Goal: Information Seeking & Learning: Learn about a topic

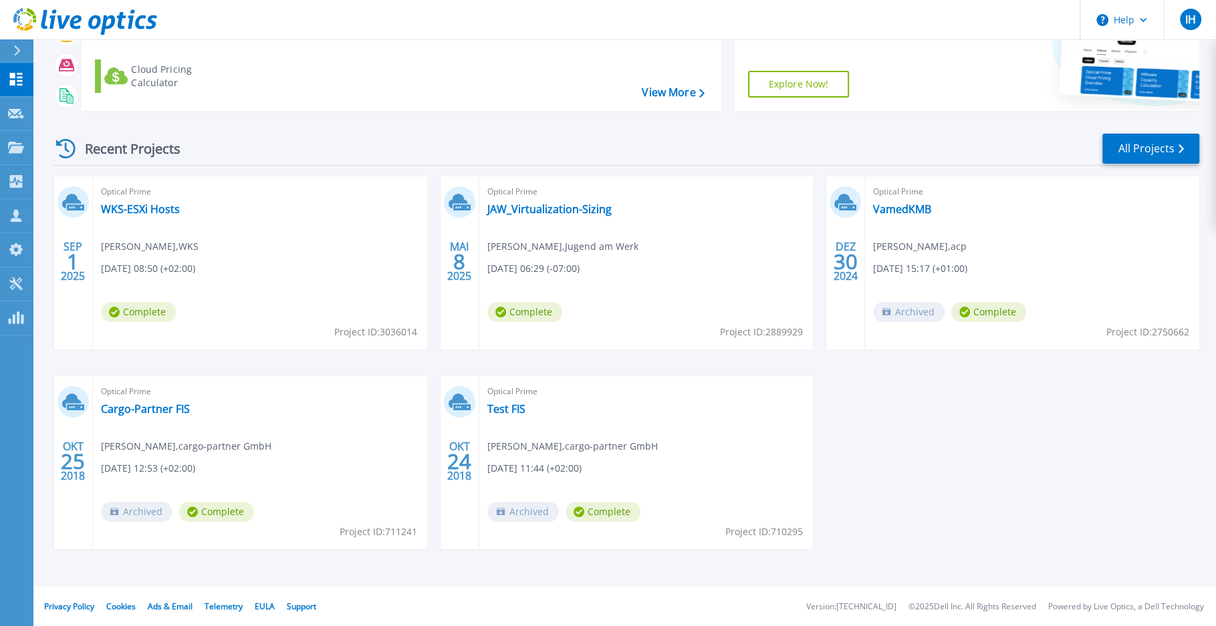
scroll to position [114, 0]
click at [133, 411] on link "Cargo-Partner FIS" at bounding box center [145, 408] width 89 height 13
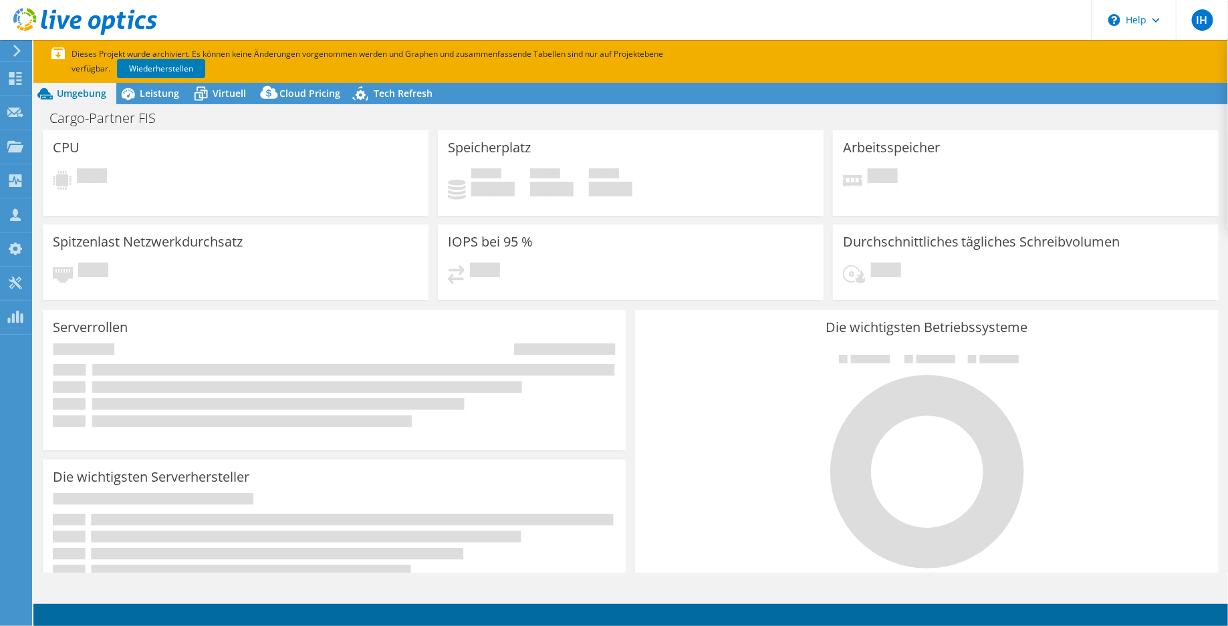
select select "USD"
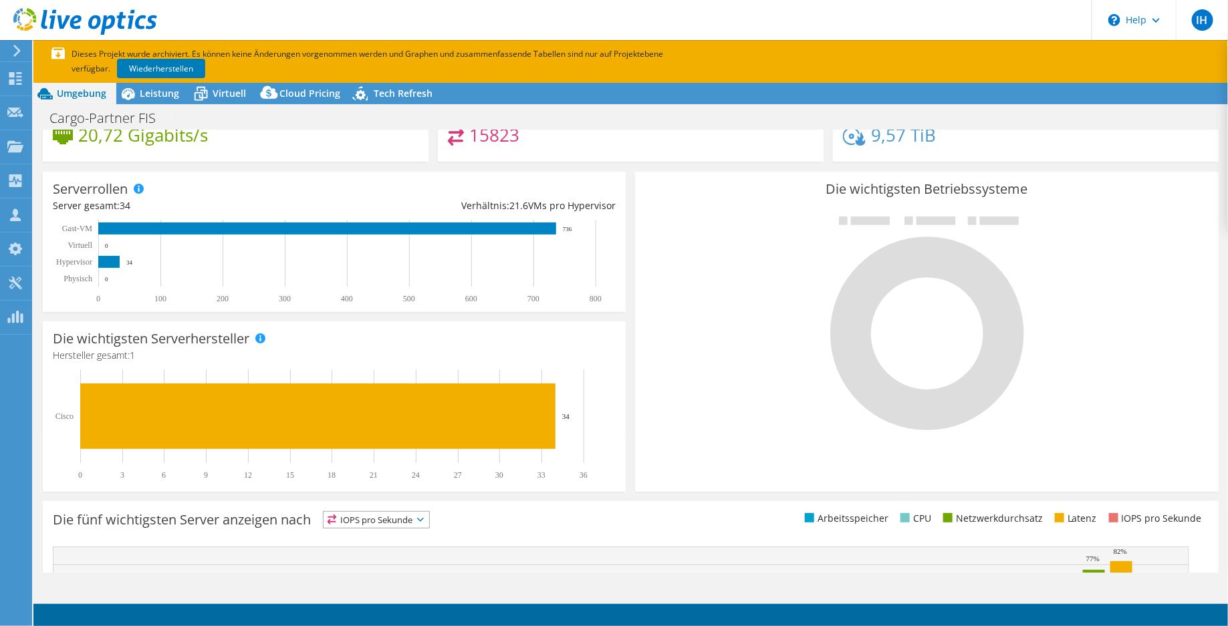
scroll to position [102, 0]
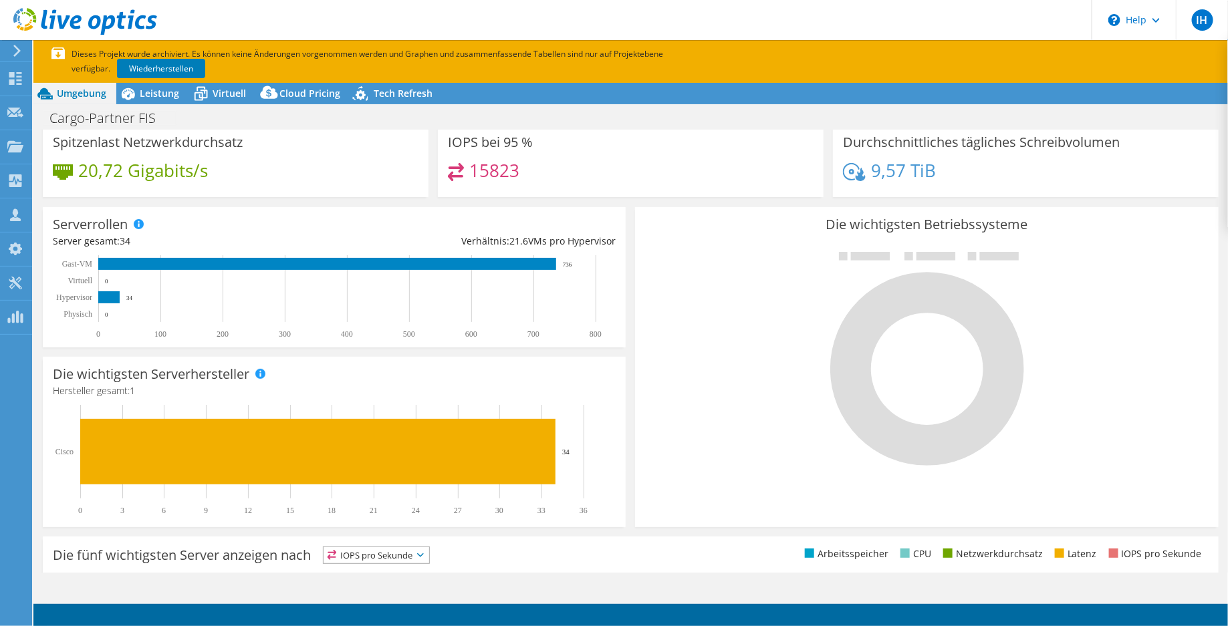
click at [553, 352] on div "Die wichtigsten Serverhersteller Hersteller werden für physische Server und Hyp…" at bounding box center [334, 442] width 592 height 180
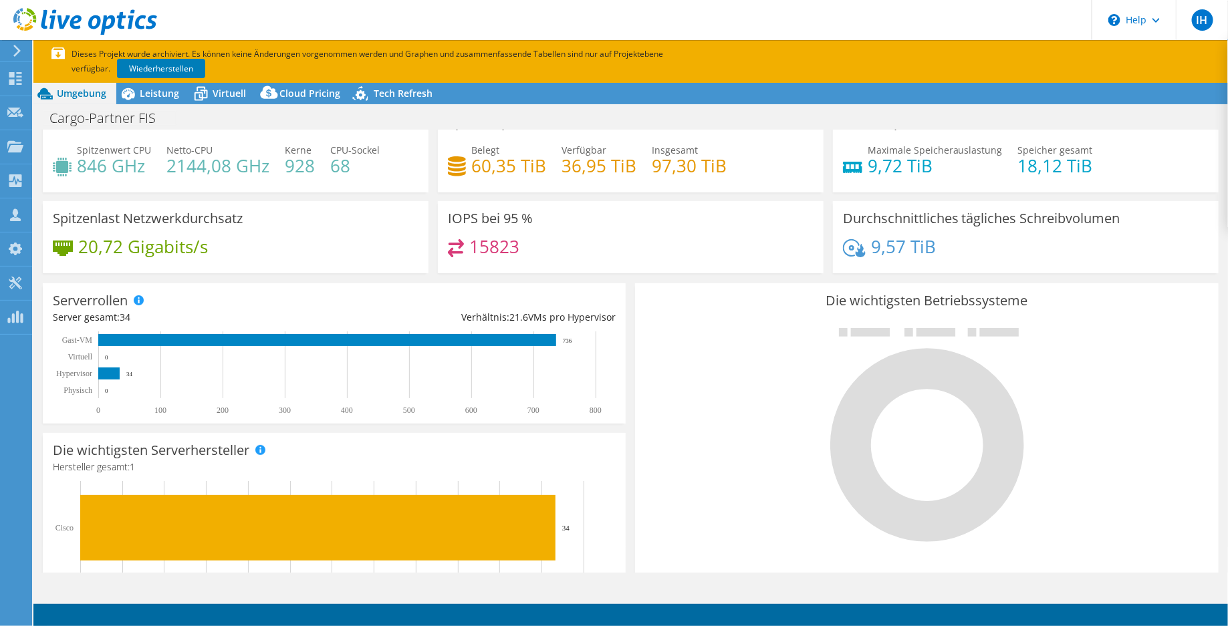
scroll to position [0, 0]
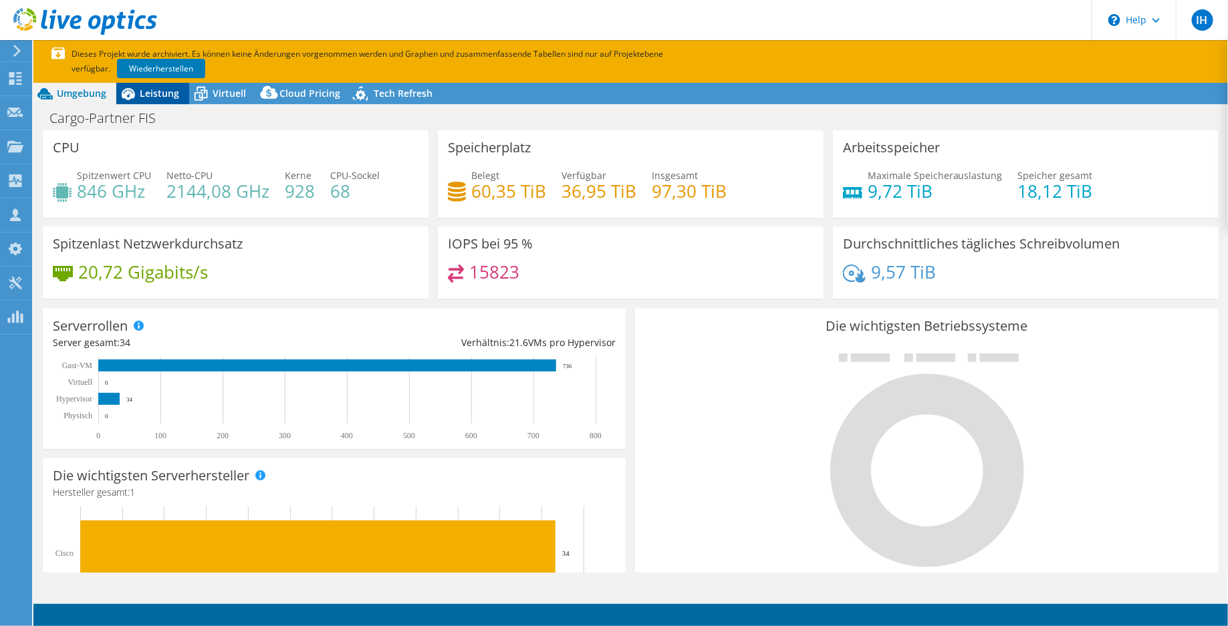
click at [166, 98] on span "Leistung" at bounding box center [159, 93] width 39 height 13
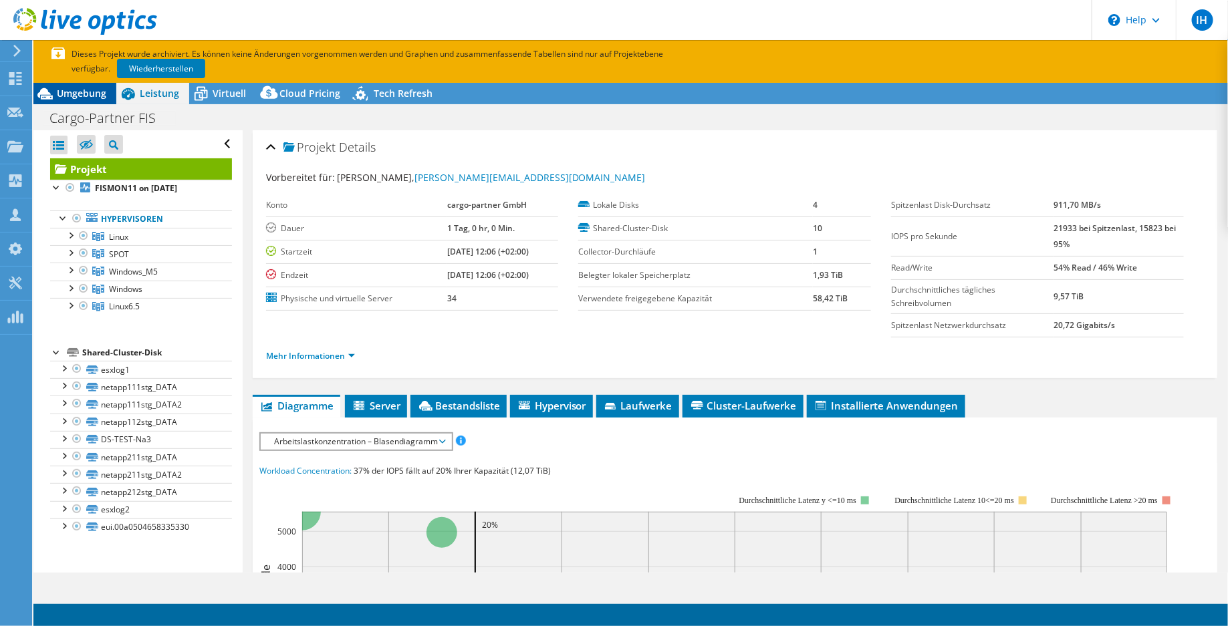
click at [92, 98] on span "Umgebung" at bounding box center [81, 93] width 49 height 13
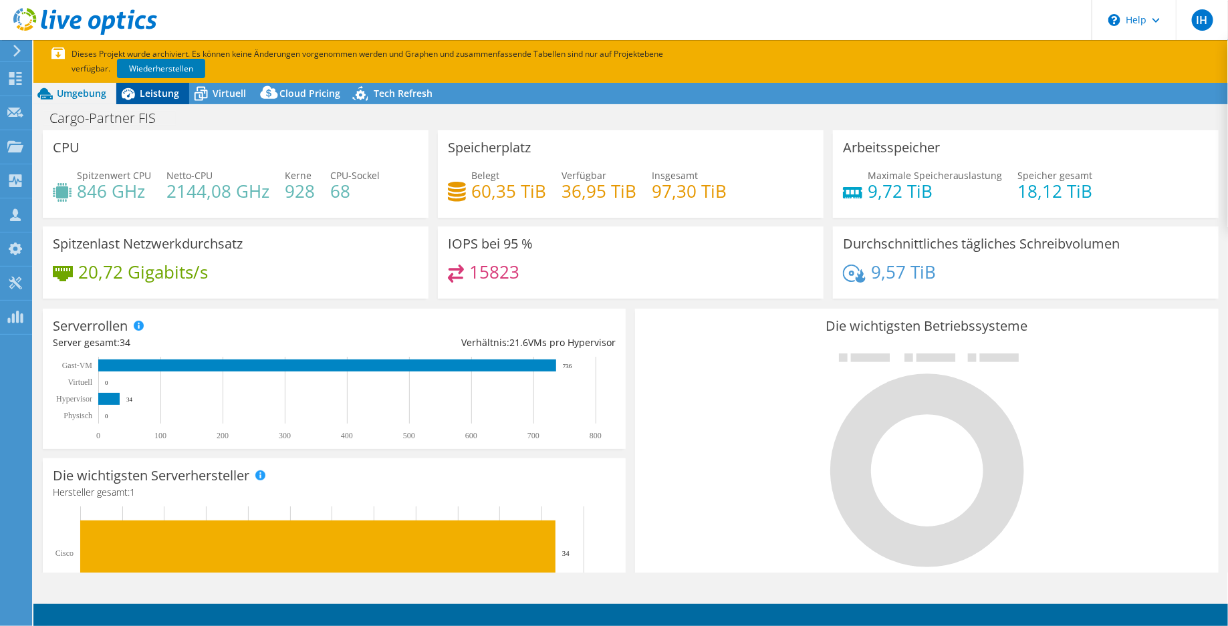
click at [158, 96] on span "Leistung" at bounding box center [159, 93] width 39 height 13
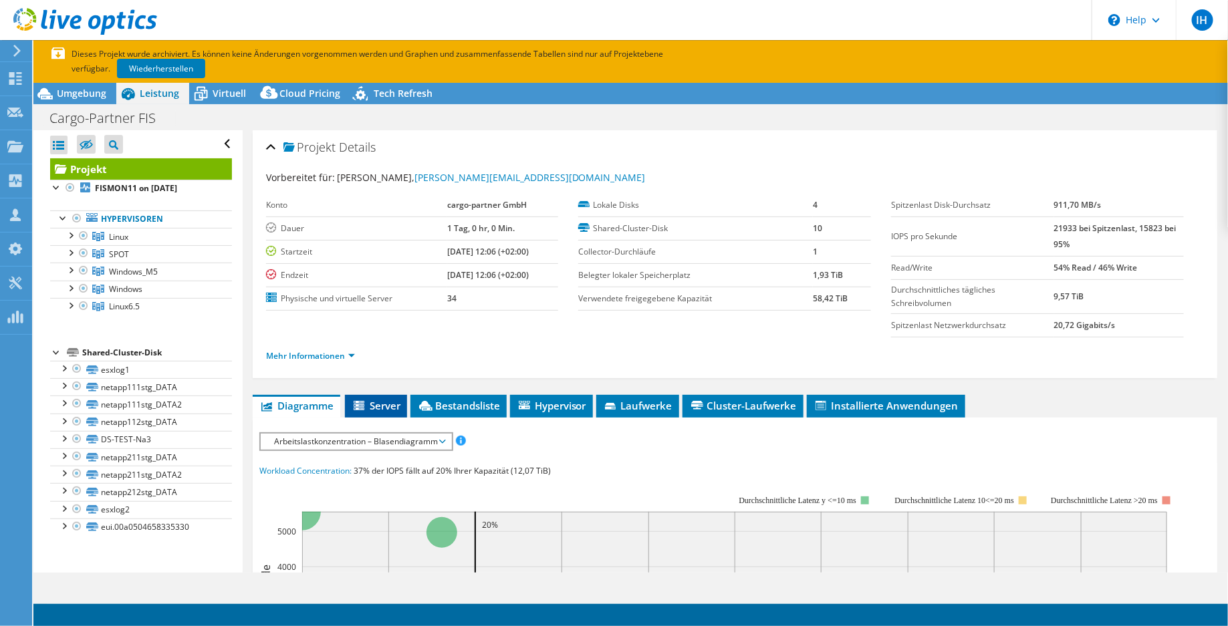
click at [380, 400] on span "Server" at bounding box center [376, 405] width 49 height 13
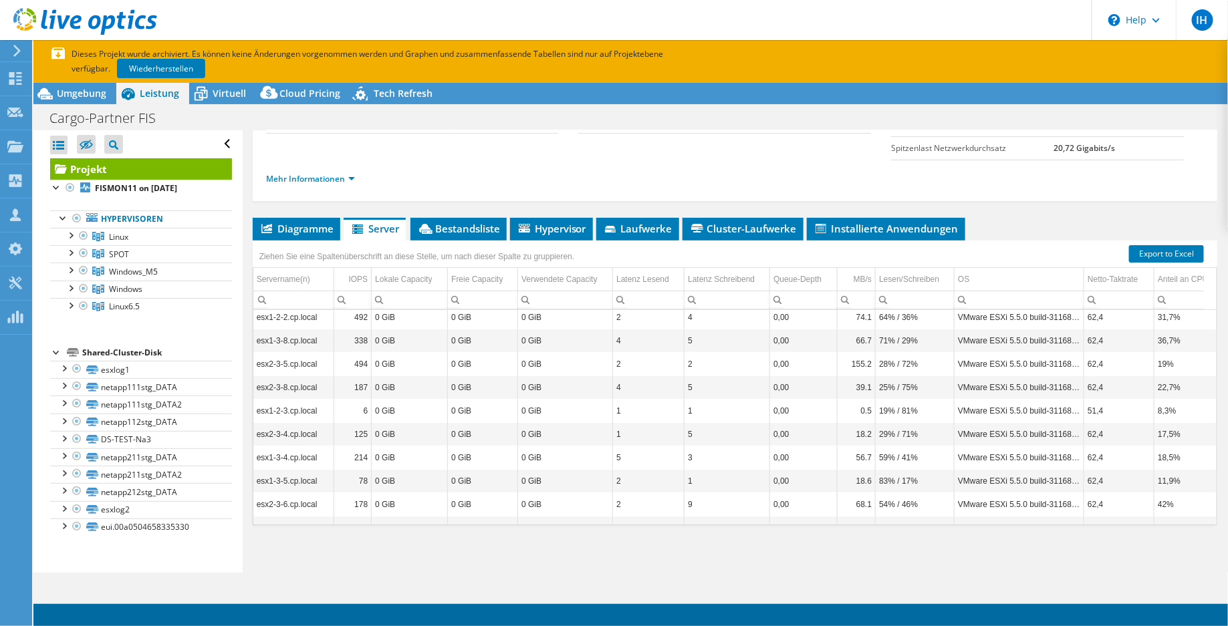
scroll to position [585, 0]
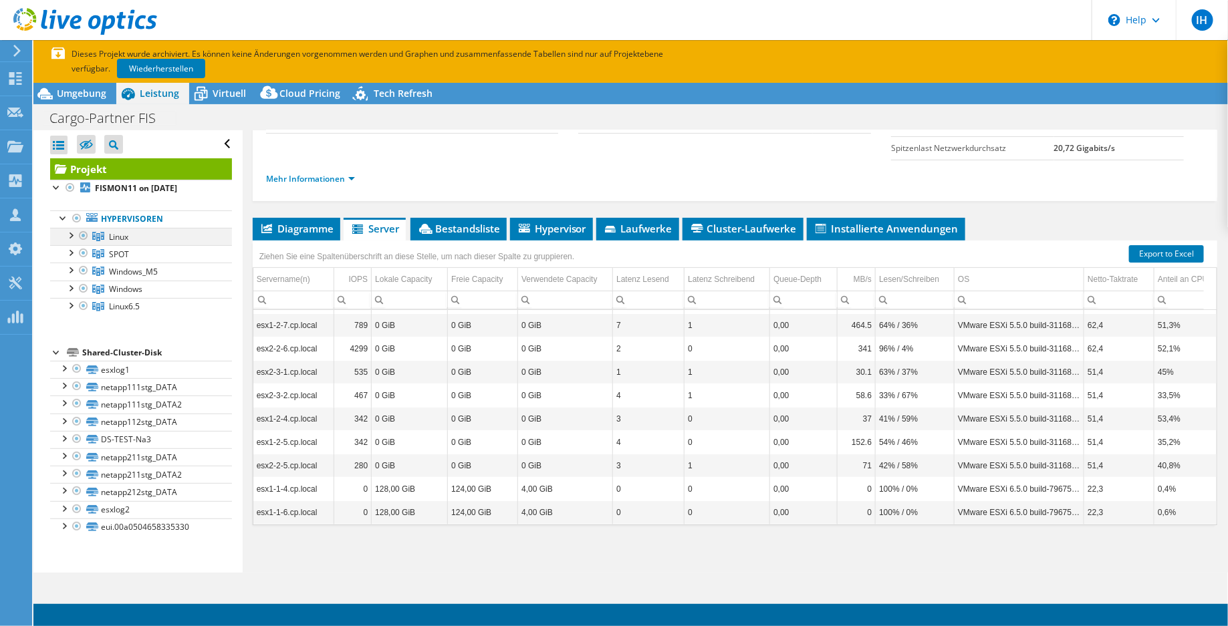
click at [73, 237] on div at bounding box center [69, 234] width 13 height 13
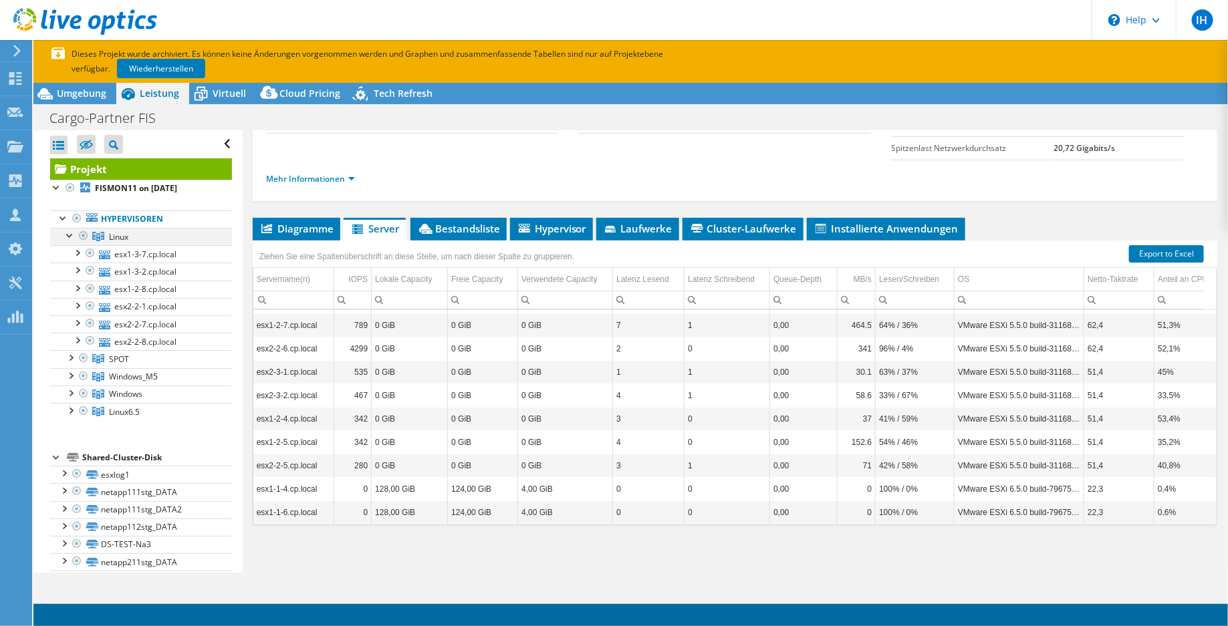
click at [71, 234] on div at bounding box center [69, 234] width 13 height 13
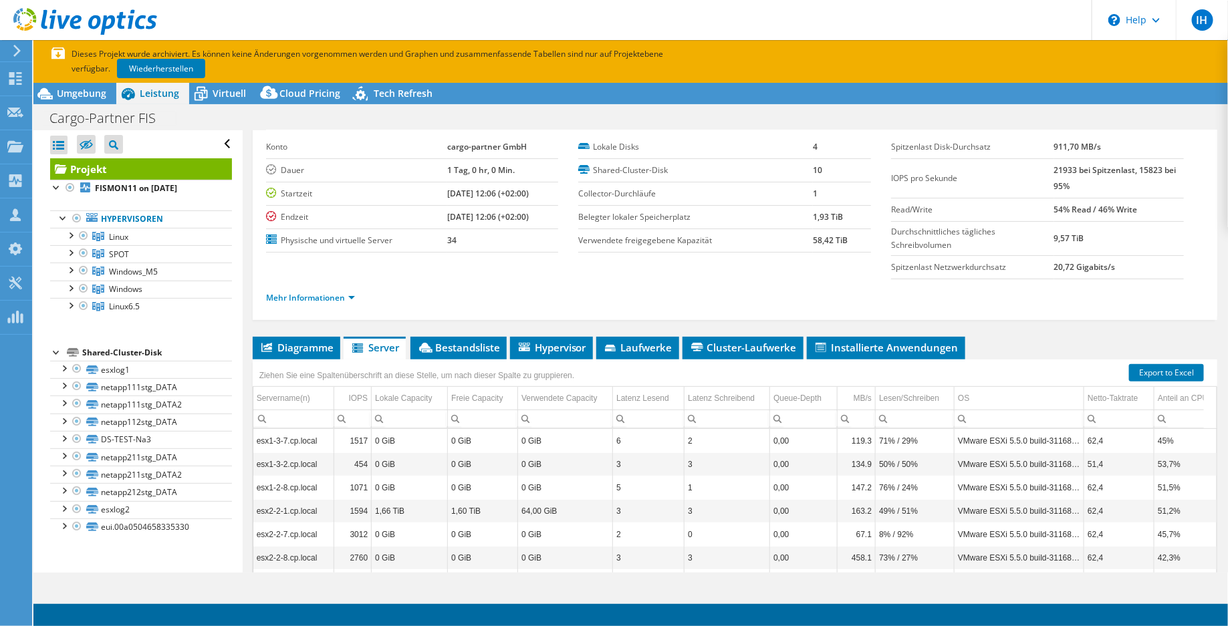
scroll to position [0, 0]
